Goal: Task Accomplishment & Management: Use online tool/utility

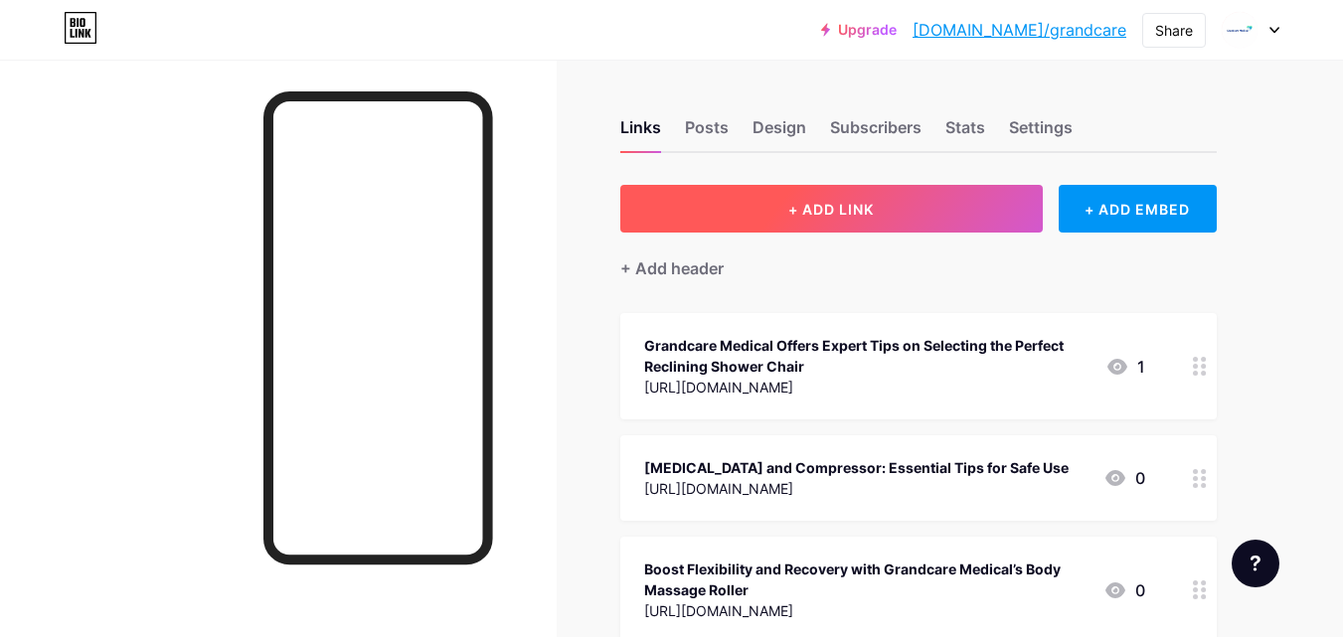
click at [768, 208] on button "+ ADD LINK" at bounding box center [831, 209] width 422 height 48
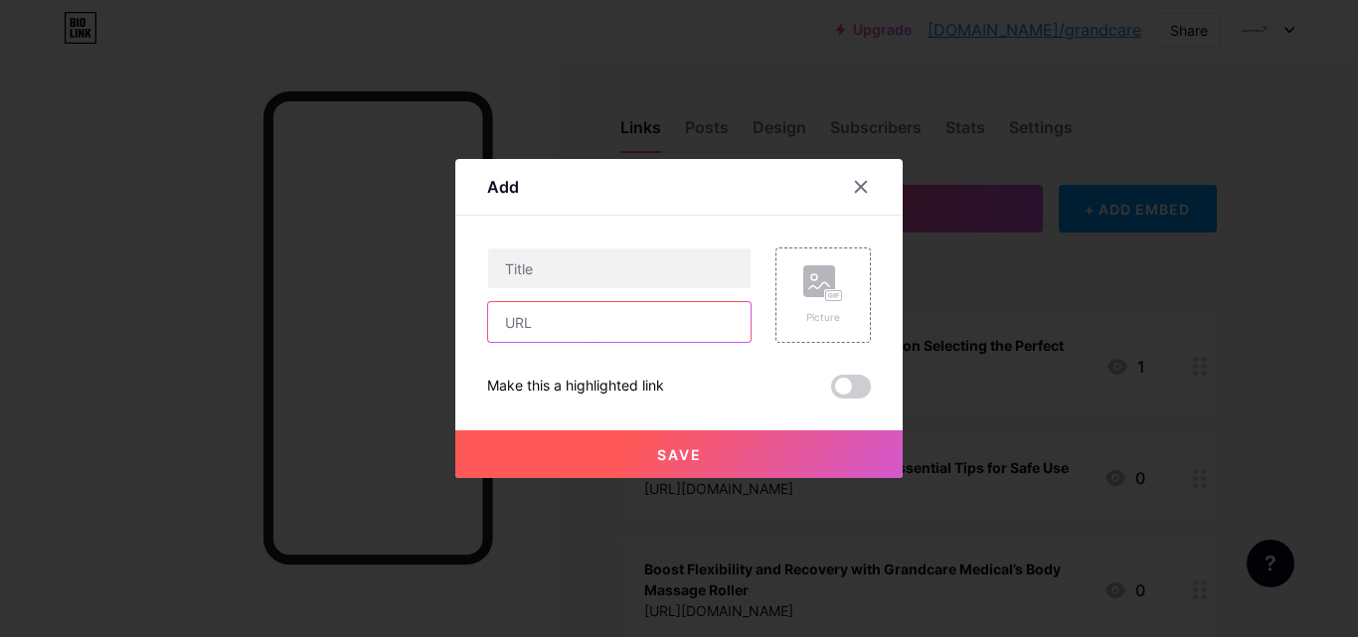
click at [576, 317] on input "text" at bounding box center [619, 322] width 262 height 40
paste input "[URL][DOMAIN_NAME][PERSON_NAME]"
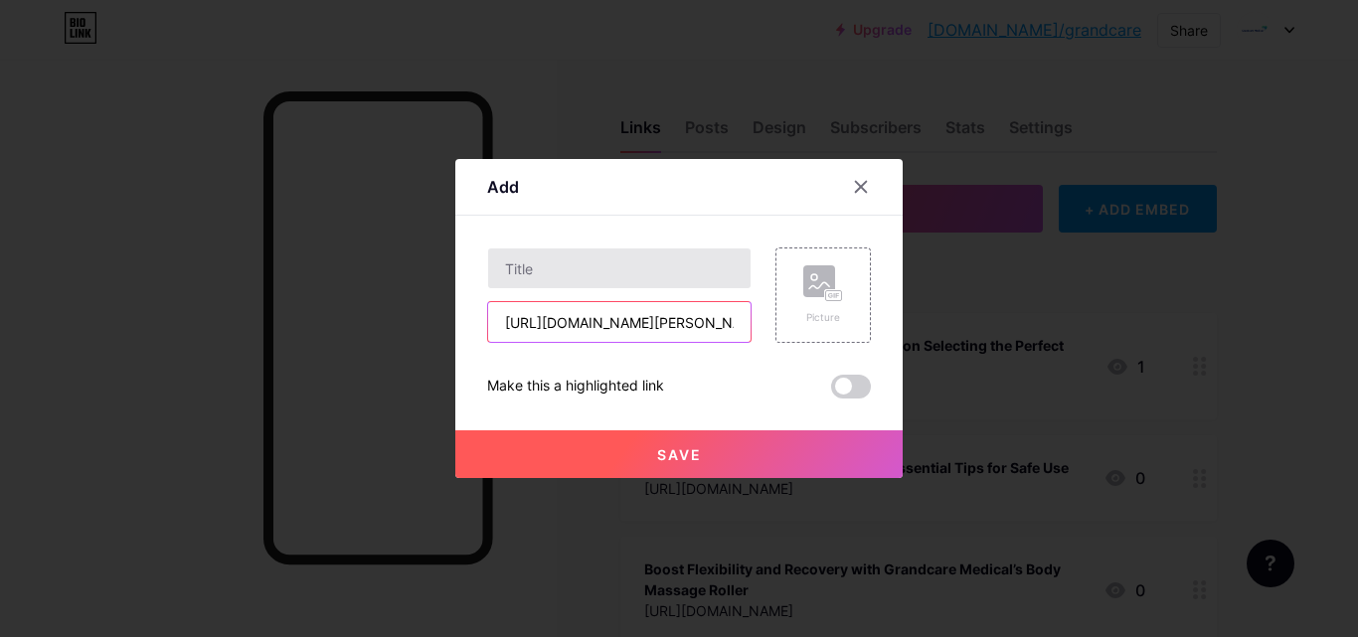
scroll to position [0, 407]
type input "[URL][DOMAIN_NAME][PERSON_NAME]"
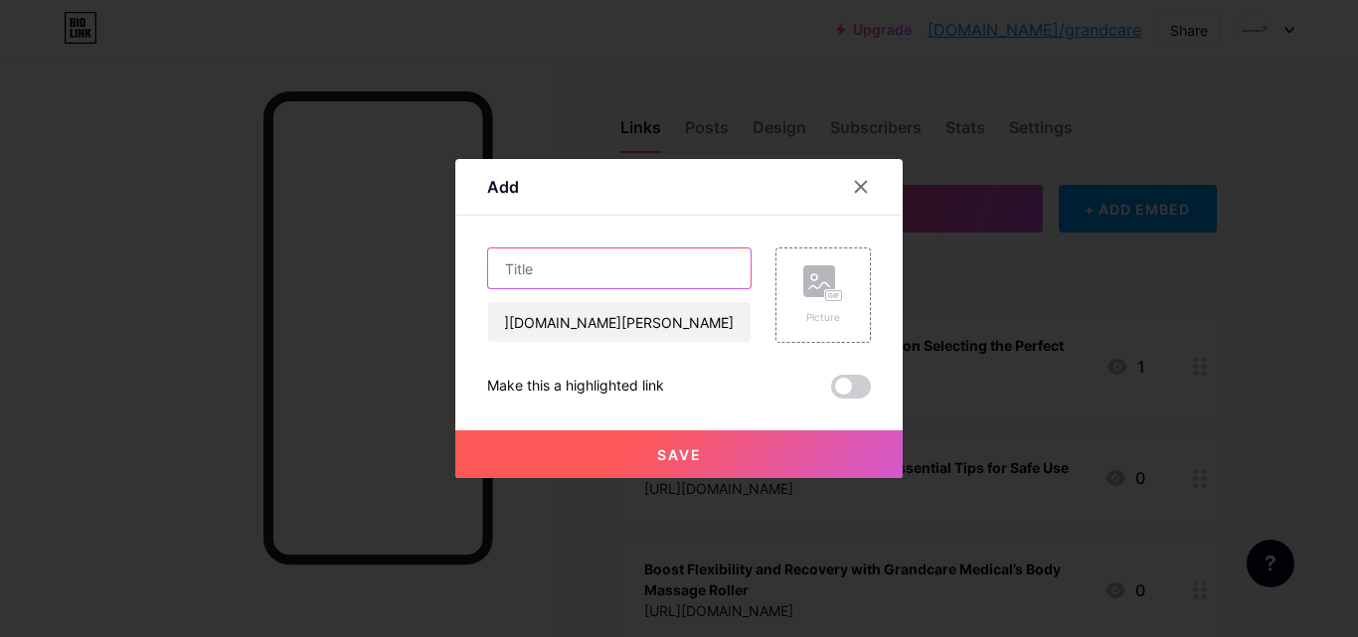
scroll to position [0, 0]
click at [575, 283] on input "text" at bounding box center [619, 268] width 262 height 40
paste input "The Best Knee Scooter for Adults – Comfort, Balance"
type input "The Best Knee Scooter for Adults – Comfort, Balance"
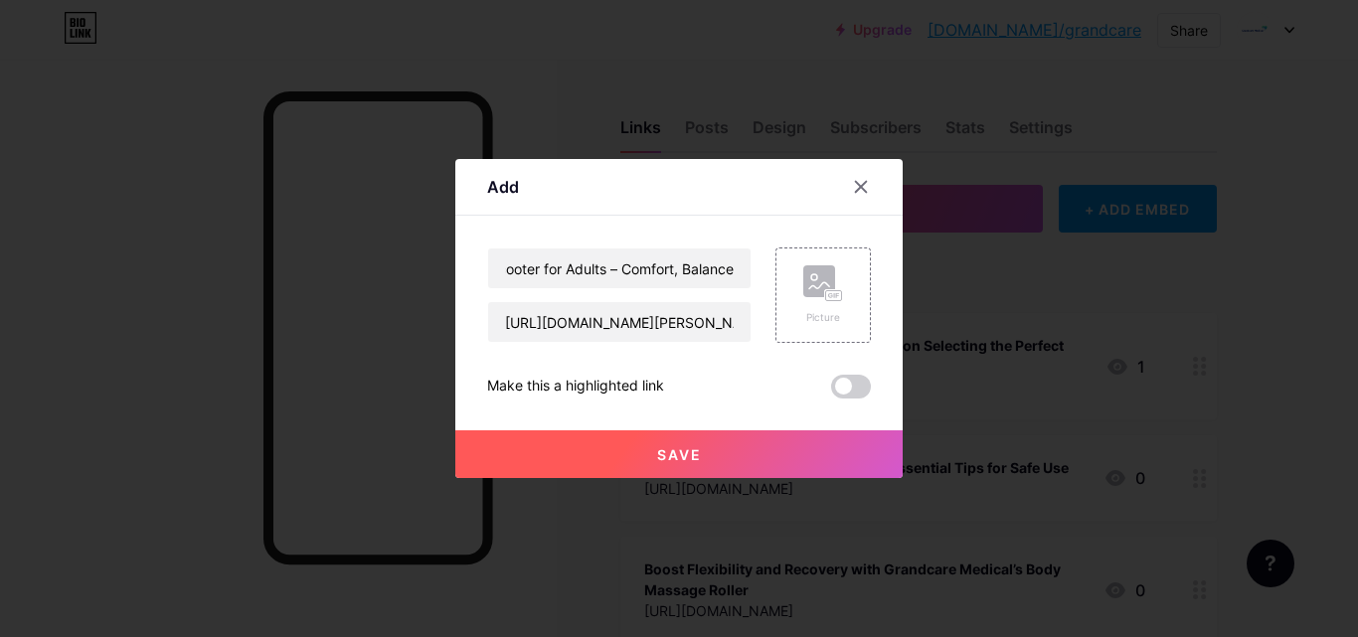
click at [615, 454] on button "Save" at bounding box center [678, 454] width 447 height 48
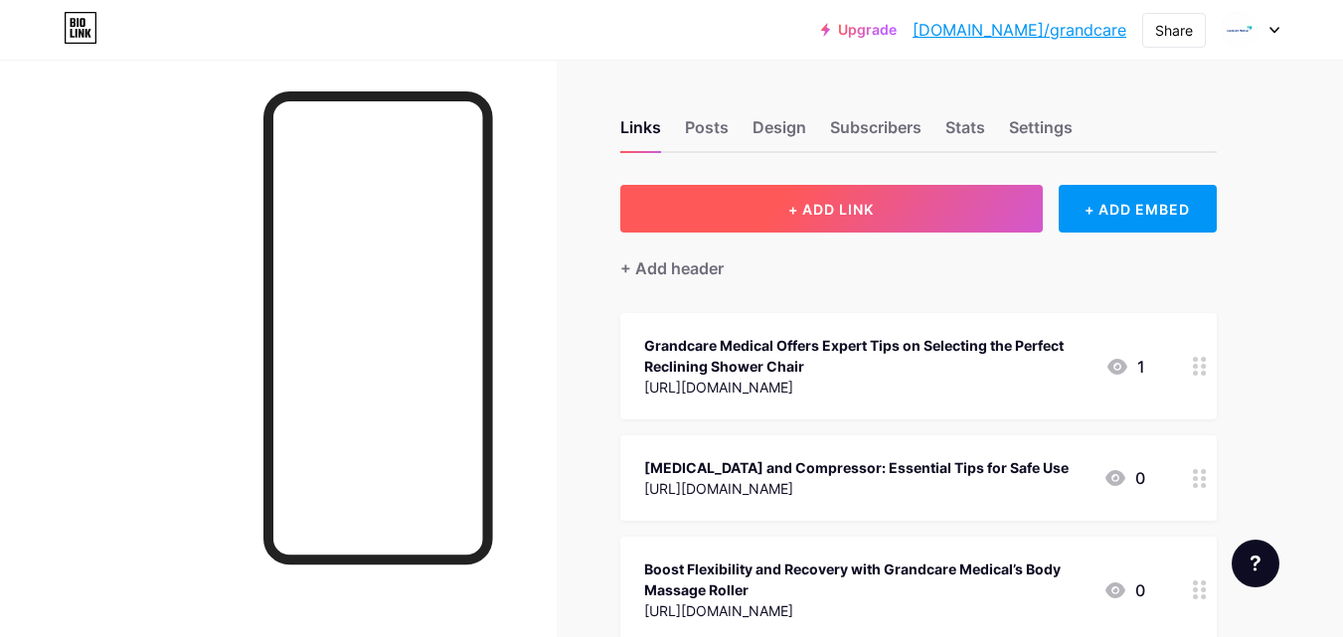
click at [706, 194] on button "+ ADD LINK" at bounding box center [831, 209] width 422 height 48
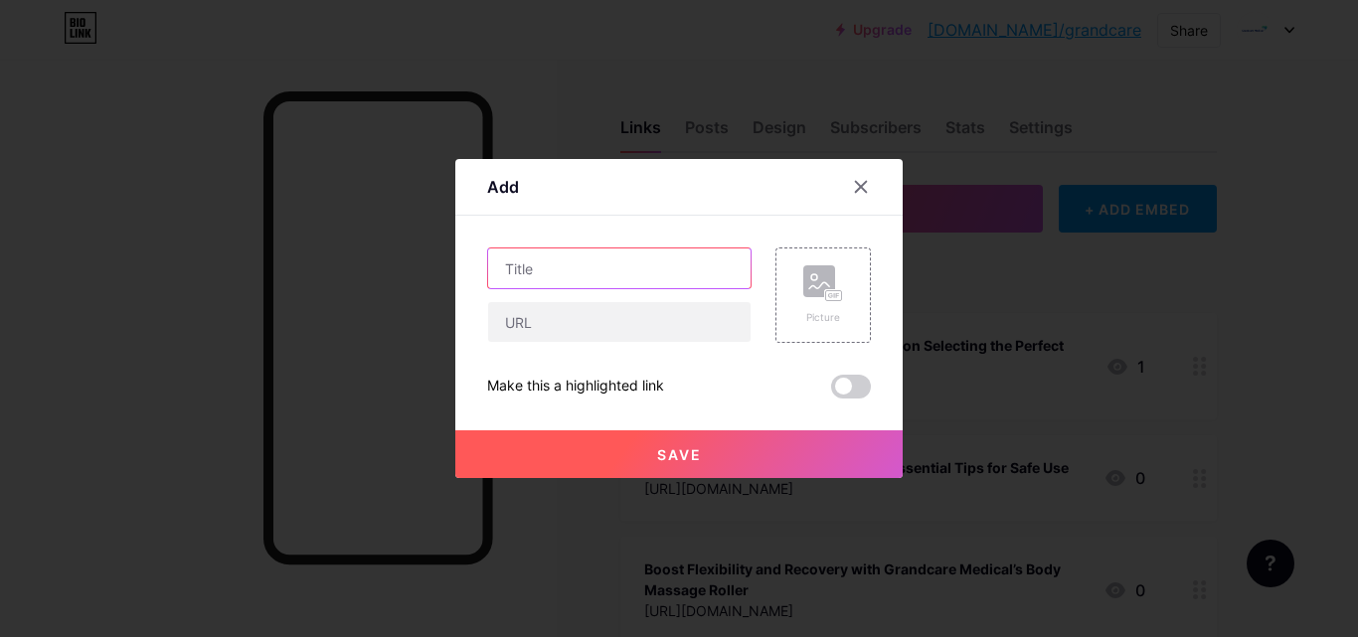
click at [595, 278] on input "text" at bounding box center [619, 268] width 262 height 40
paste input "The Best Knee Scooter for Adults – Comfort, Balance"
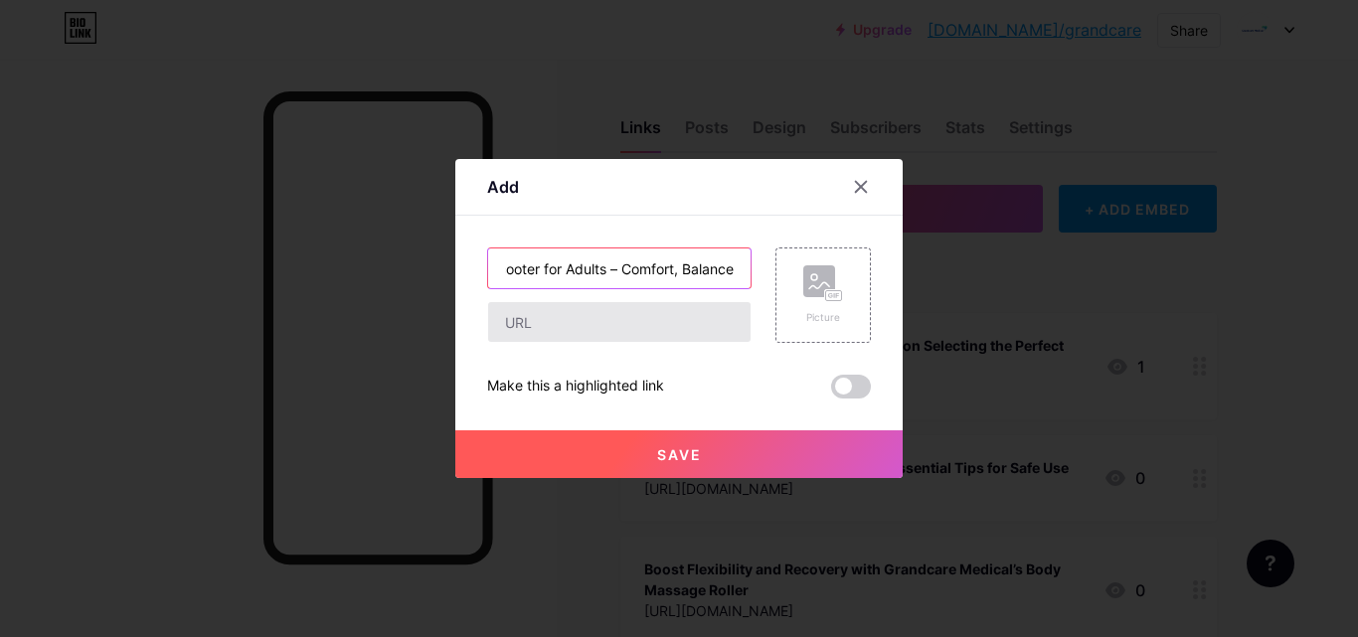
type input "The Best Knee Scooter for Adults – Comfort, Balance"
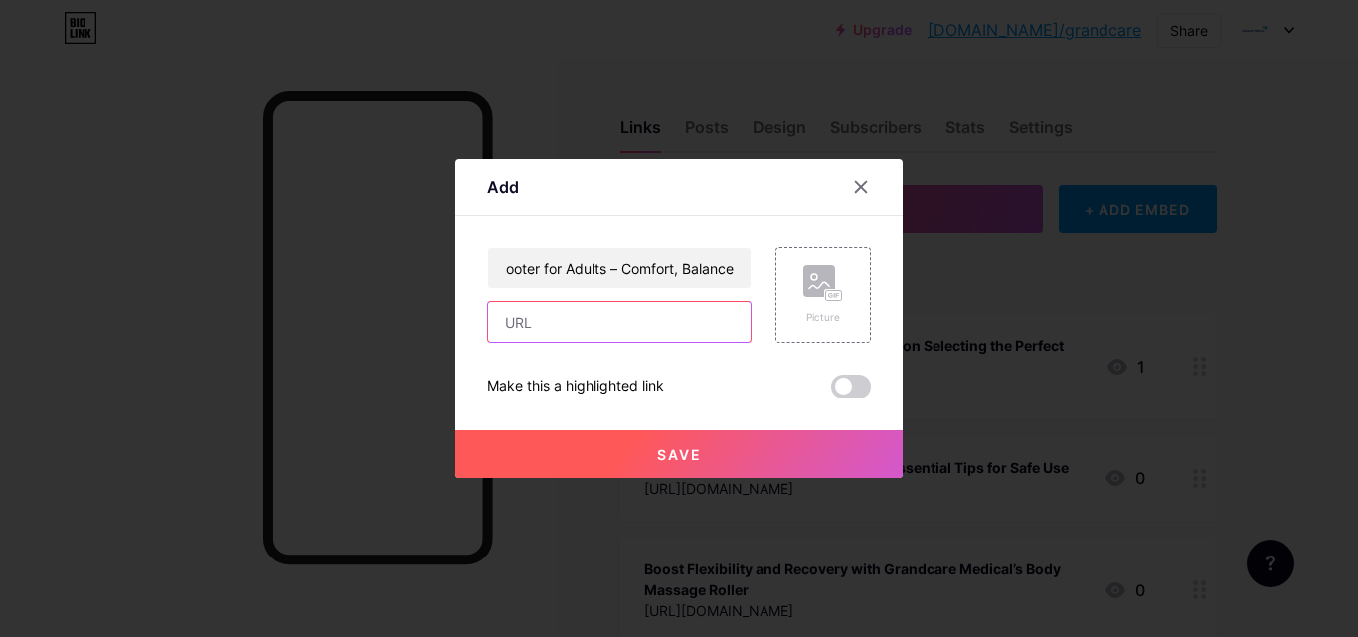
click at [591, 314] on input "text" at bounding box center [619, 322] width 262 height 40
paste input "[URL][DOMAIN_NAME][PERSON_NAME]"
type input "[URL][DOMAIN_NAME][PERSON_NAME]"
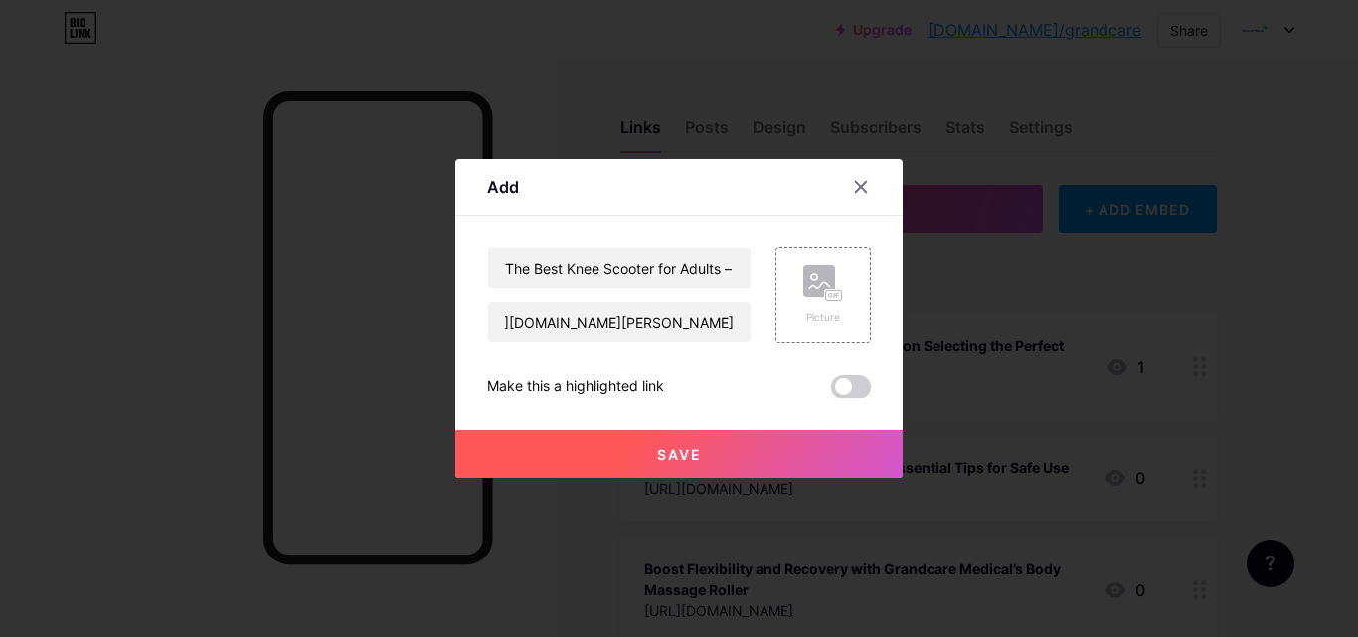
click at [658, 454] on span "Save" at bounding box center [679, 454] width 45 height 17
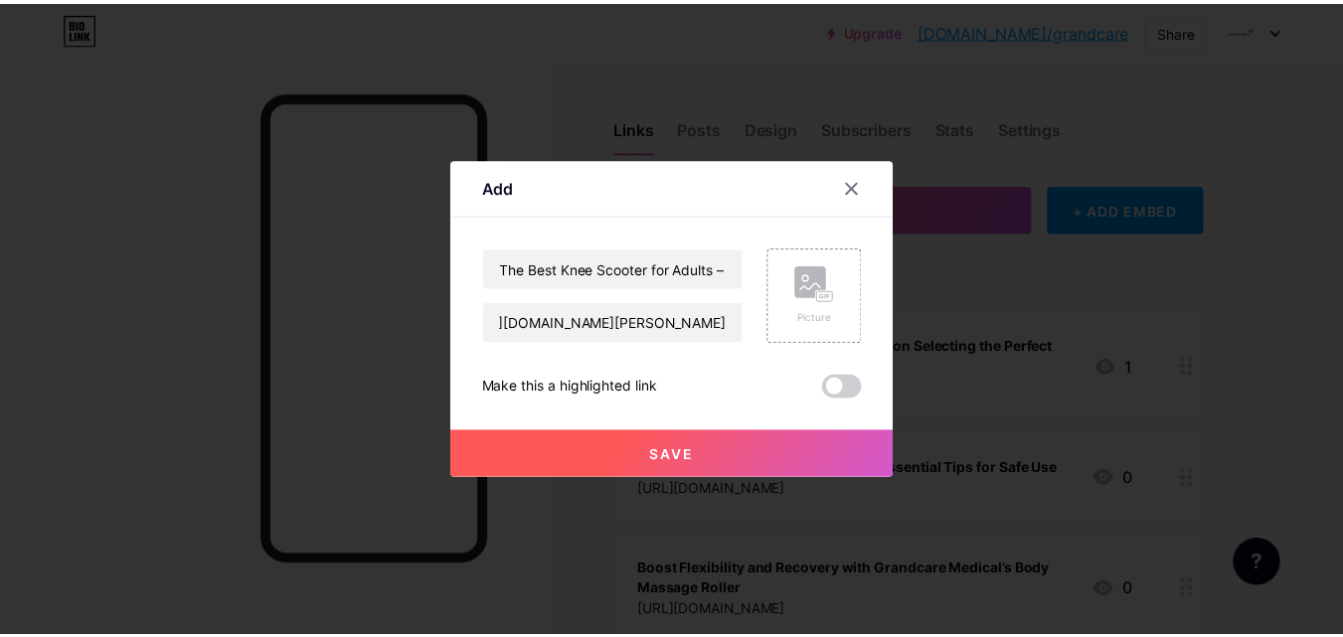
scroll to position [0, 0]
